Goal: Task Accomplishment & Management: Use online tool/utility

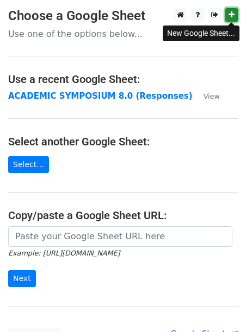
click at [231, 15] on icon at bounding box center [231, 15] width 6 height 8
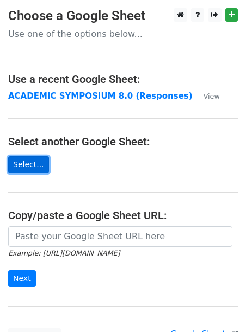
click at [35, 156] on link "Select..." at bounding box center [28, 164] width 41 height 17
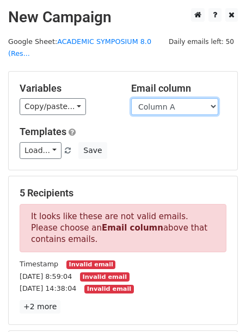
click at [181, 111] on select "Column A Column B Column C Column D Column E" at bounding box center [174, 106] width 87 height 17
select select "Column B"
click at [131, 98] on select "Column A Column B Column C Column D Column E" at bounding box center [174, 106] width 87 height 17
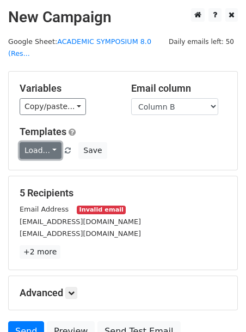
click at [47, 148] on link "Load..." at bounding box center [41, 150] width 42 height 17
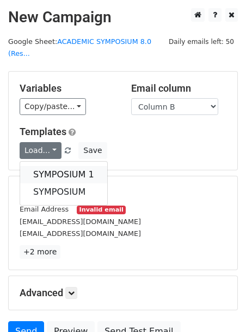
click at [52, 168] on link "SYMPOSIUM 1" at bounding box center [63, 174] width 87 height 17
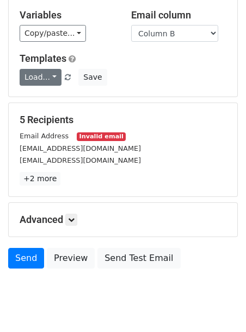
scroll to position [102, 0]
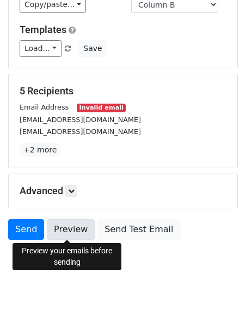
click at [62, 230] on link "Preview" at bounding box center [71, 229] width 48 height 21
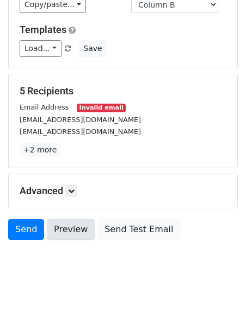
click at [62, 230] on link "Preview" at bounding box center [71, 229] width 48 height 21
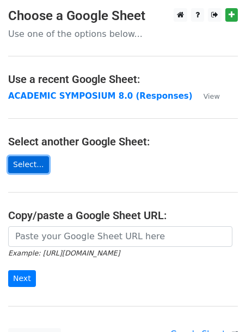
click at [36, 165] on link "Select..." at bounding box center [28, 164] width 41 height 17
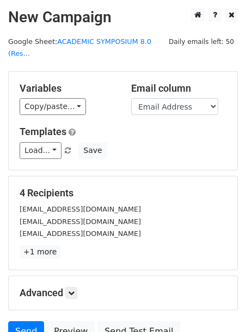
click at [47, 120] on div "Variables Copy/paste... {{Timestamp}} {{Email Address}} {{NAME (Surname, First …" at bounding box center [123, 121] width 228 height 98
click at [35, 152] on link "Load..." at bounding box center [41, 150] width 42 height 17
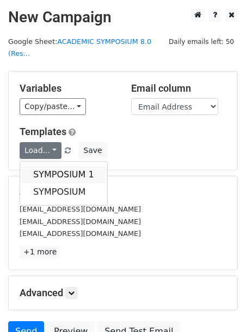
click at [42, 172] on link "SYMPOSIUM 1" at bounding box center [63, 174] width 87 height 17
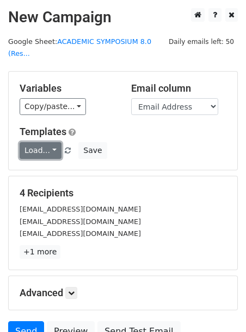
click at [51, 145] on link "Load..." at bounding box center [41, 150] width 42 height 17
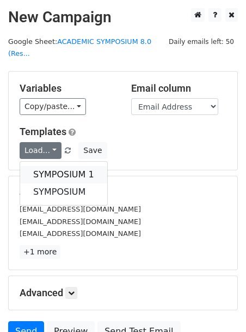
click at [60, 171] on link "SYMPOSIUM 1" at bounding box center [63, 174] width 87 height 17
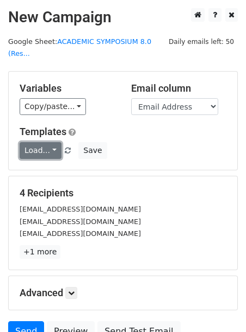
click at [42, 146] on link "Load..." at bounding box center [41, 150] width 42 height 17
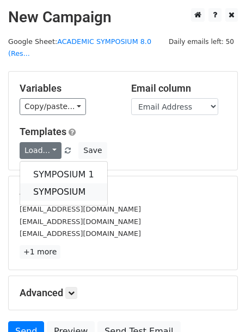
click at [52, 185] on link "SYMPOSIUM" at bounding box center [63, 192] width 87 height 17
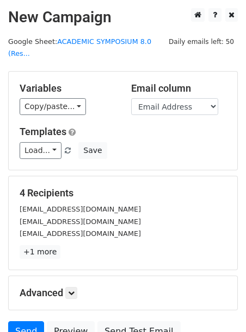
click at [47, 140] on div "Templates Load... SYMPOSIUM 1 SYMPOSIUM Save" at bounding box center [122, 142] width 223 height 33
click at [54, 153] on link "Load..." at bounding box center [41, 150] width 42 height 17
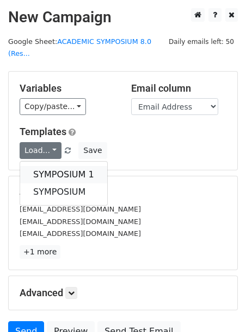
click at [56, 168] on link "SYMPOSIUM 1" at bounding box center [63, 174] width 87 height 17
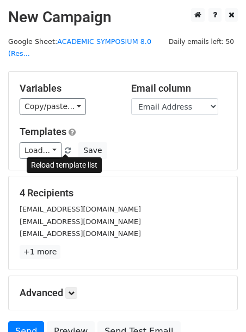
click at [67, 148] on span at bounding box center [68, 151] width 6 height 7
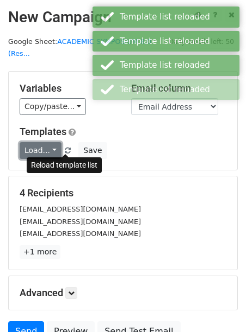
click at [40, 153] on link "Load..." at bounding box center [41, 150] width 42 height 17
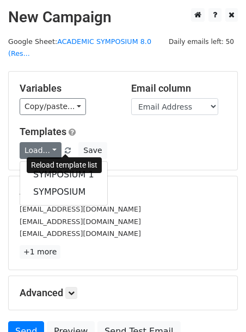
click at [45, 174] on div "Reload template list" at bounding box center [64, 165] width 75 height 23
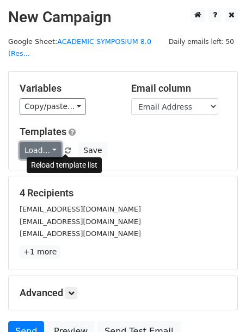
click at [45, 149] on link "Load..." at bounding box center [41, 150] width 42 height 17
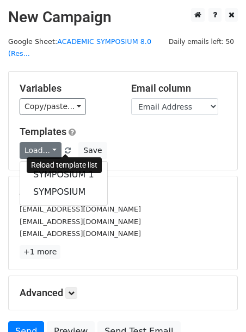
click at [38, 173] on div "Reload template list" at bounding box center [64, 165] width 75 height 23
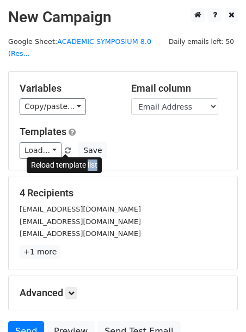
click at [149, 142] on div "Load... SYMPOSIUM 1 SYMPOSIUM Save" at bounding box center [122, 150] width 223 height 17
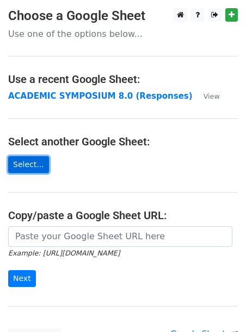
click at [33, 157] on link "Select..." at bounding box center [28, 164] width 41 height 17
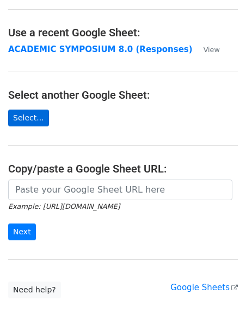
scroll to position [59, 0]
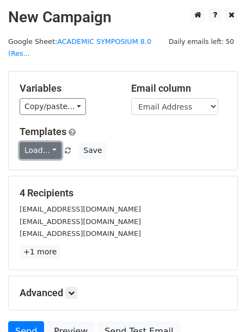
click at [40, 156] on link "Load..." at bounding box center [41, 150] width 42 height 17
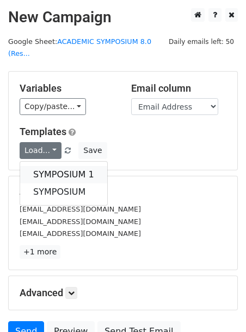
click at [44, 172] on link "SYMPOSIUM 1" at bounding box center [63, 174] width 87 height 17
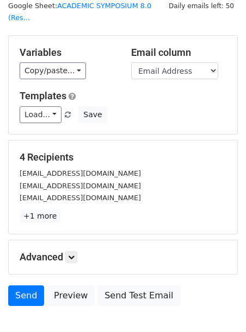
scroll to position [35, 0]
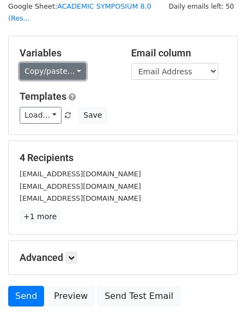
click at [73, 63] on link "Copy/paste..." at bounding box center [53, 71] width 66 height 17
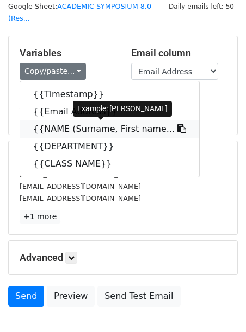
click at [54, 135] on link "{{NAME (Surname, First name..." at bounding box center [109, 129] width 179 height 17
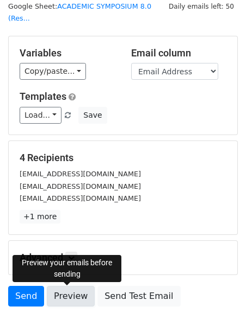
click at [81, 302] on link "Preview" at bounding box center [71, 296] width 48 height 21
click at [65, 293] on link "Preview" at bounding box center [71, 296] width 48 height 21
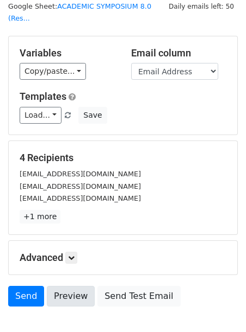
scroll to position [0, 0]
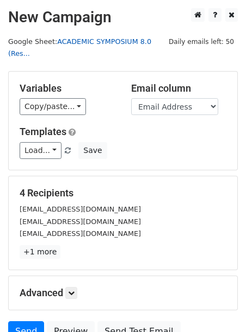
click at [66, 42] on link "ACADEMIC SYMPOSIUM 8.0 (Res..." at bounding box center [79, 47] width 143 height 21
click at [29, 36] on main "New Campaign Daily emails left: 50 Google Sheet: ACADEMIC SYMPOSIUM 8.0 (Res...…" at bounding box center [123, 178] width 246 height 340
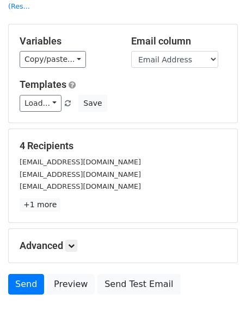
scroll to position [102, 0]
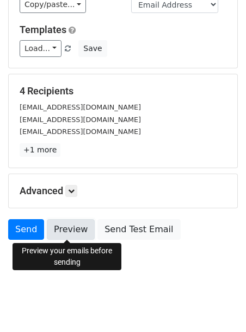
click at [70, 231] on link "Preview" at bounding box center [71, 229] width 48 height 21
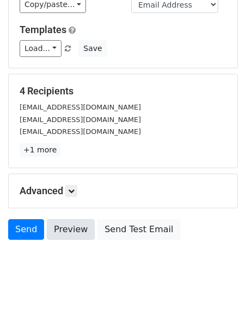
scroll to position [0, 0]
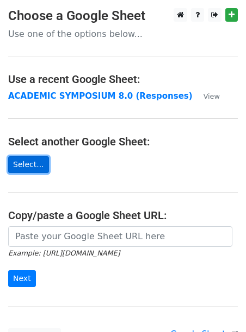
click at [27, 168] on link "Select..." at bounding box center [28, 164] width 41 height 17
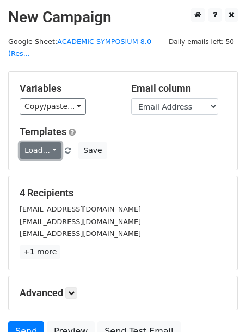
click at [50, 148] on link "Load..." at bounding box center [41, 150] width 42 height 17
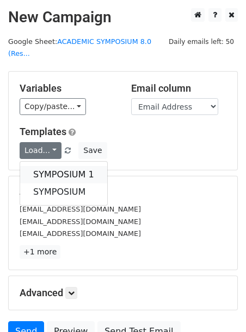
click at [54, 173] on link "SYMPOSIUM 1" at bounding box center [63, 174] width 87 height 17
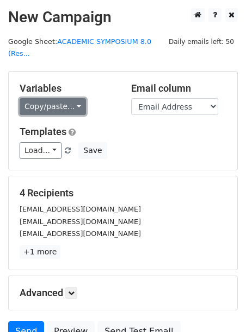
click at [64, 104] on link "Copy/paste..." at bounding box center [53, 106] width 66 height 17
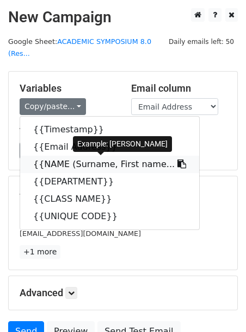
click at [65, 159] on link "{{NAME (Surname, First name..." at bounding box center [109, 164] width 179 height 17
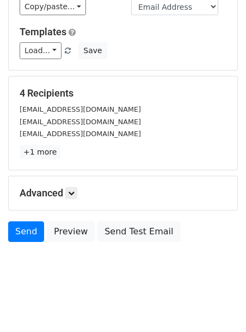
scroll to position [102, 0]
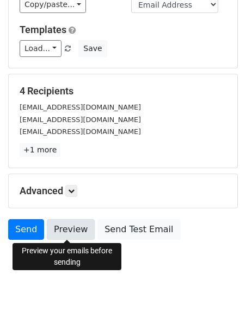
click at [71, 230] on link "Preview" at bounding box center [71, 229] width 48 height 21
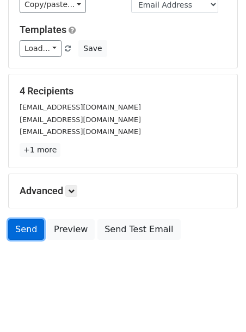
click at [34, 237] on link "Send" at bounding box center [26, 229] width 36 height 21
